Goal: Transaction & Acquisition: Purchase product/service

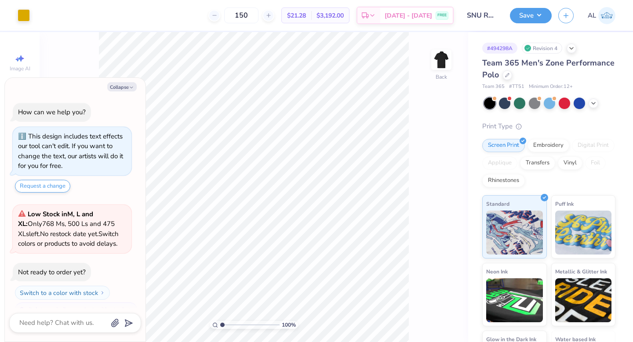
scroll to position [15, 0]
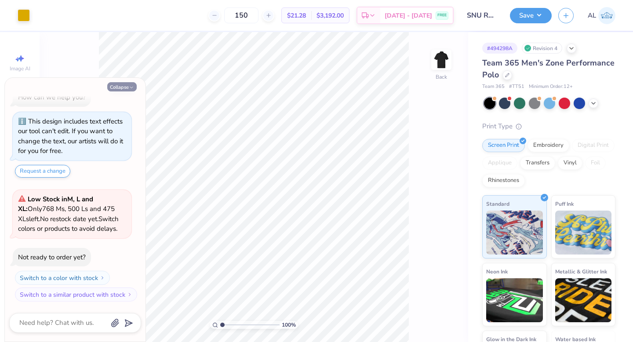
click at [115, 84] on button "Collapse" at bounding box center [121, 86] width 29 height 9
type textarea "x"
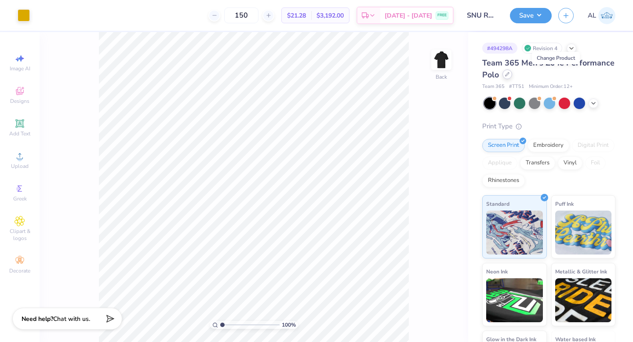
click at [512, 71] on div at bounding box center [508, 74] width 10 height 10
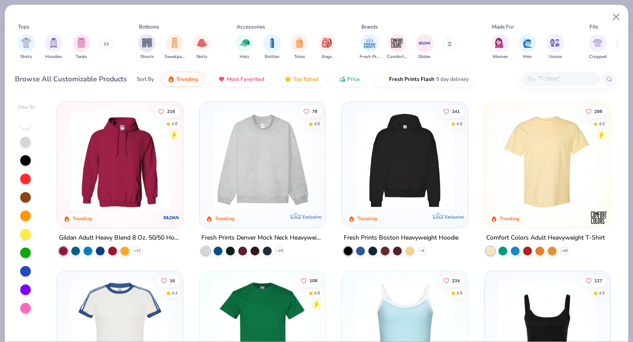
click at [549, 77] on input "text" at bounding box center [560, 79] width 68 height 10
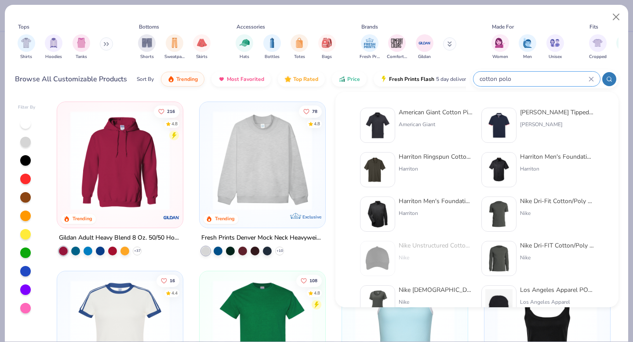
type input "cotton polo"
click at [438, 122] on div "American Giant" at bounding box center [436, 124] width 74 height 8
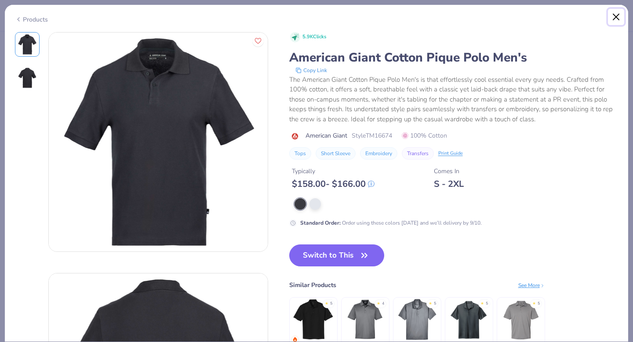
click at [619, 14] on button "Close" at bounding box center [616, 17] width 17 height 17
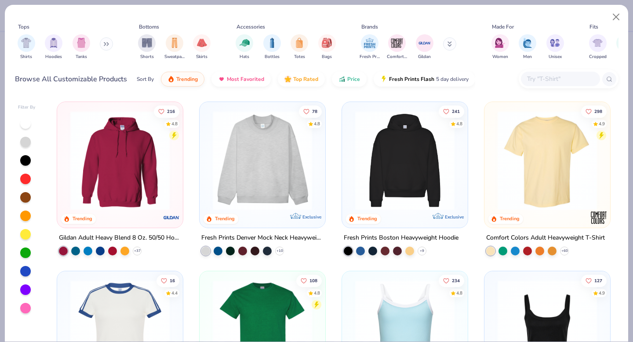
click at [106, 45] on icon at bounding box center [104, 44] width 1 height 3
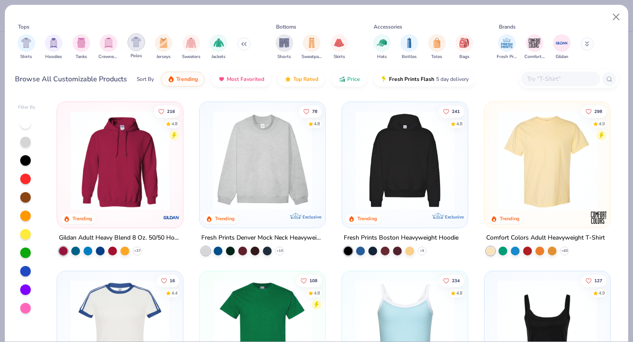
click at [138, 48] on div "filter for Polos" at bounding box center [137, 42] width 18 height 18
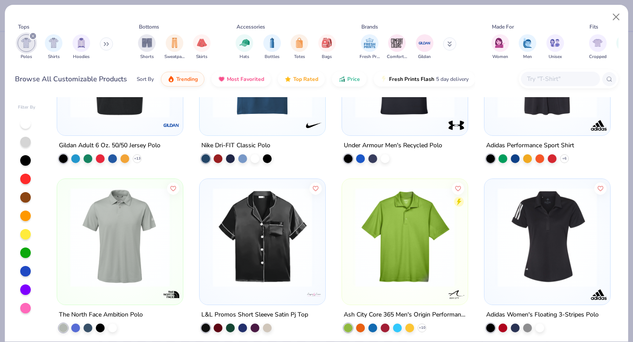
scroll to position [276, 0]
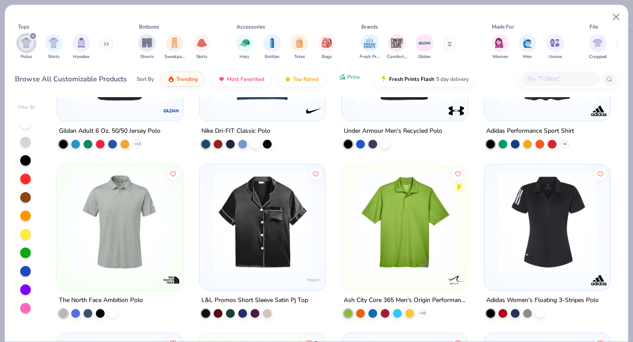
click at [355, 79] on span "Price" at bounding box center [353, 76] width 13 height 7
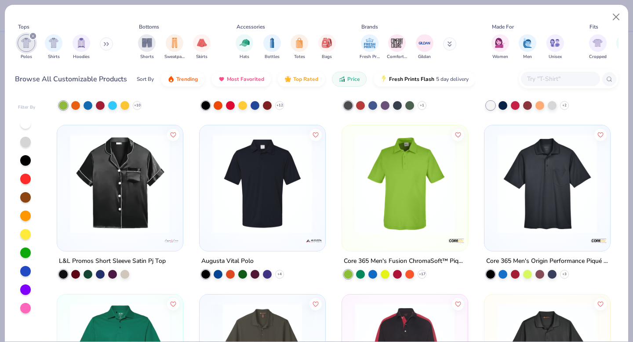
scroll to position [630, 0]
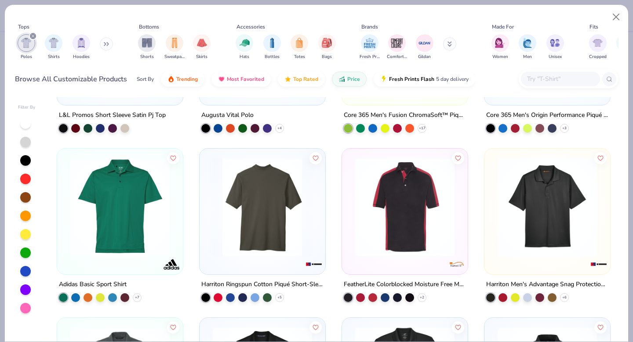
click at [261, 217] on img at bounding box center [262, 206] width 108 height 99
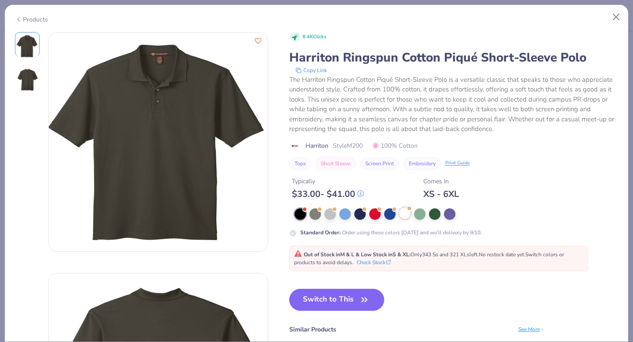
click at [405, 219] on div at bounding box center [404, 213] width 11 height 11
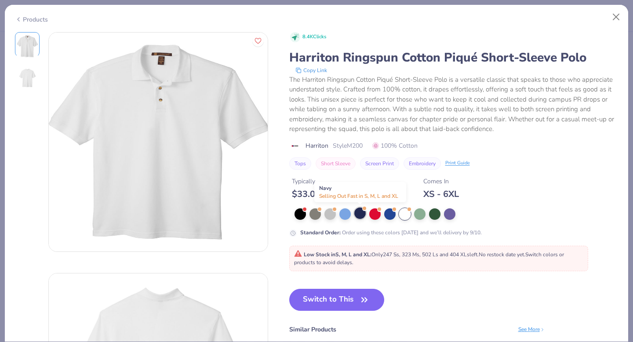
click at [360, 215] on div at bounding box center [359, 213] width 11 height 11
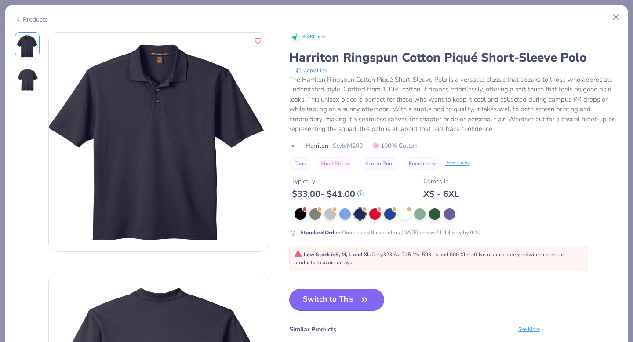
click at [336, 296] on button "Switch to This" at bounding box center [336, 300] width 95 height 22
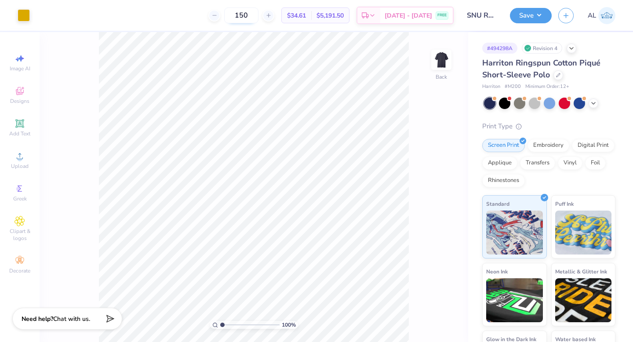
click at [257, 17] on input "150" at bounding box center [241, 15] width 34 height 16
click at [259, 13] on input "140" at bounding box center [241, 15] width 34 height 16
drag, startPoint x: 263, startPoint y: 17, endPoint x: 216, endPoint y: 22, distance: 47.4
click at [217, 22] on div "100 $35.67 Per Item $3,567.00 Total Est. Delivery [DATE] - [DATE] FREE" at bounding box center [244, 15] width 417 height 31
type input "1"
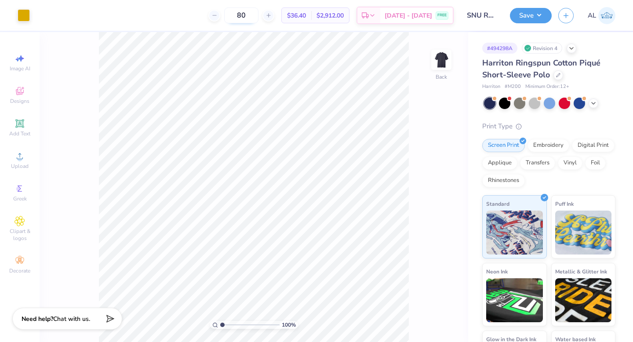
click at [257, 15] on input "80" at bounding box center [241, 15] width 34 height 16
type input "20"
